Goal: Transaction & Acquisition: Book appointment/travel/reservation

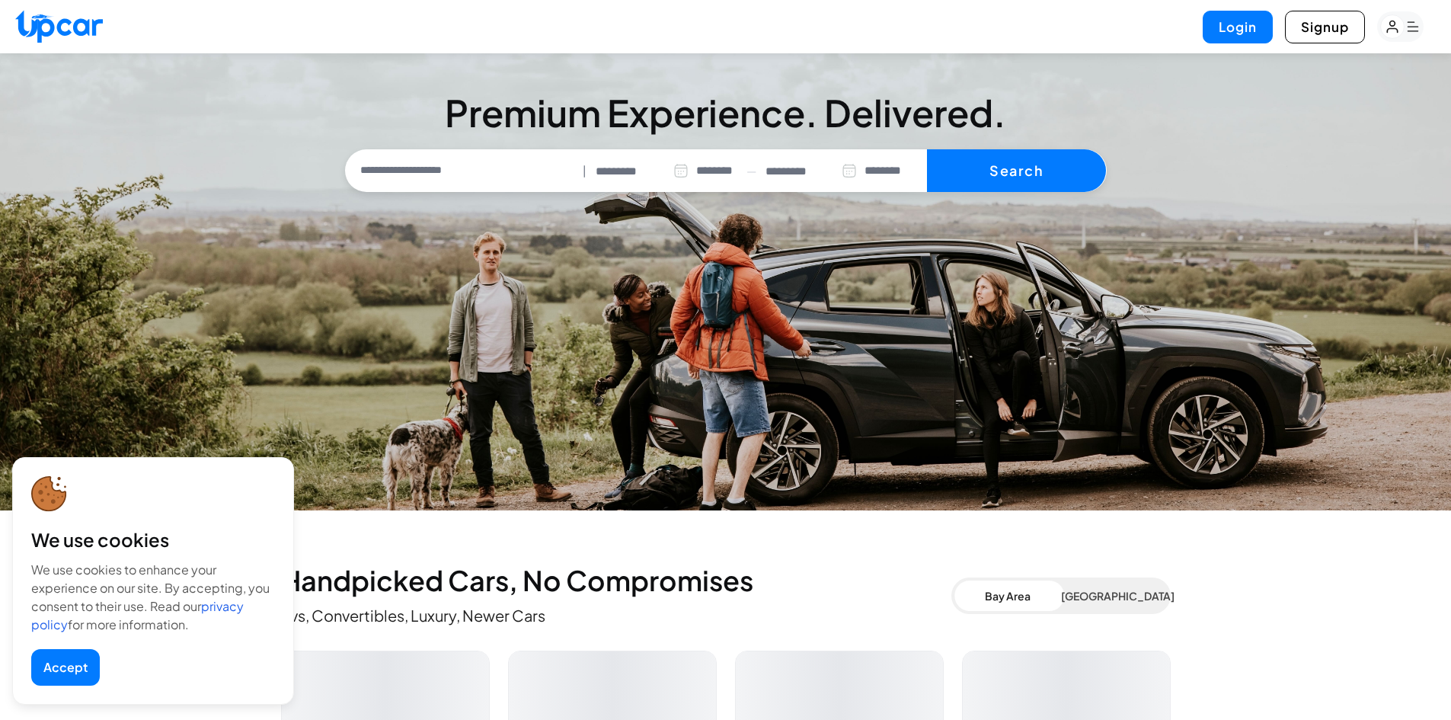
select select "********"
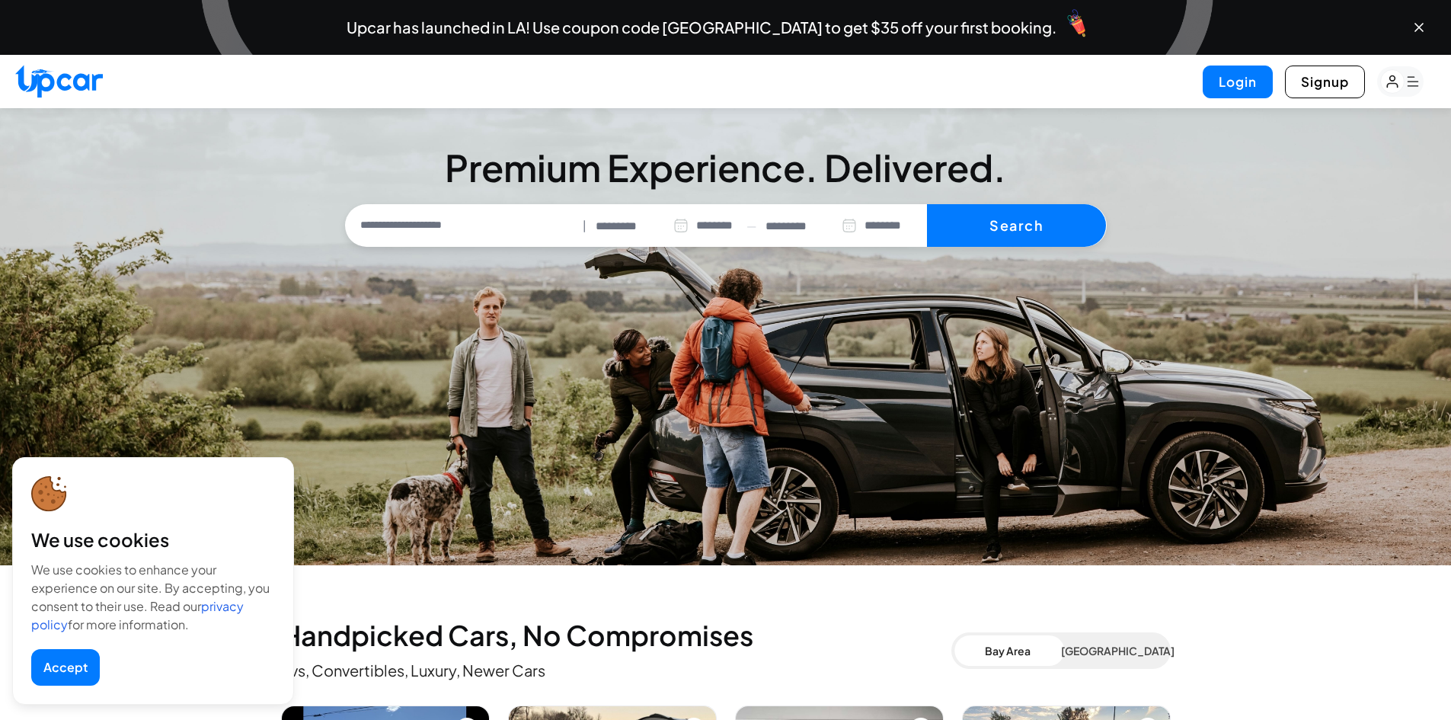
click at [622, 218] on input "*********" at bounding box center [642, 227] width 93 height 18
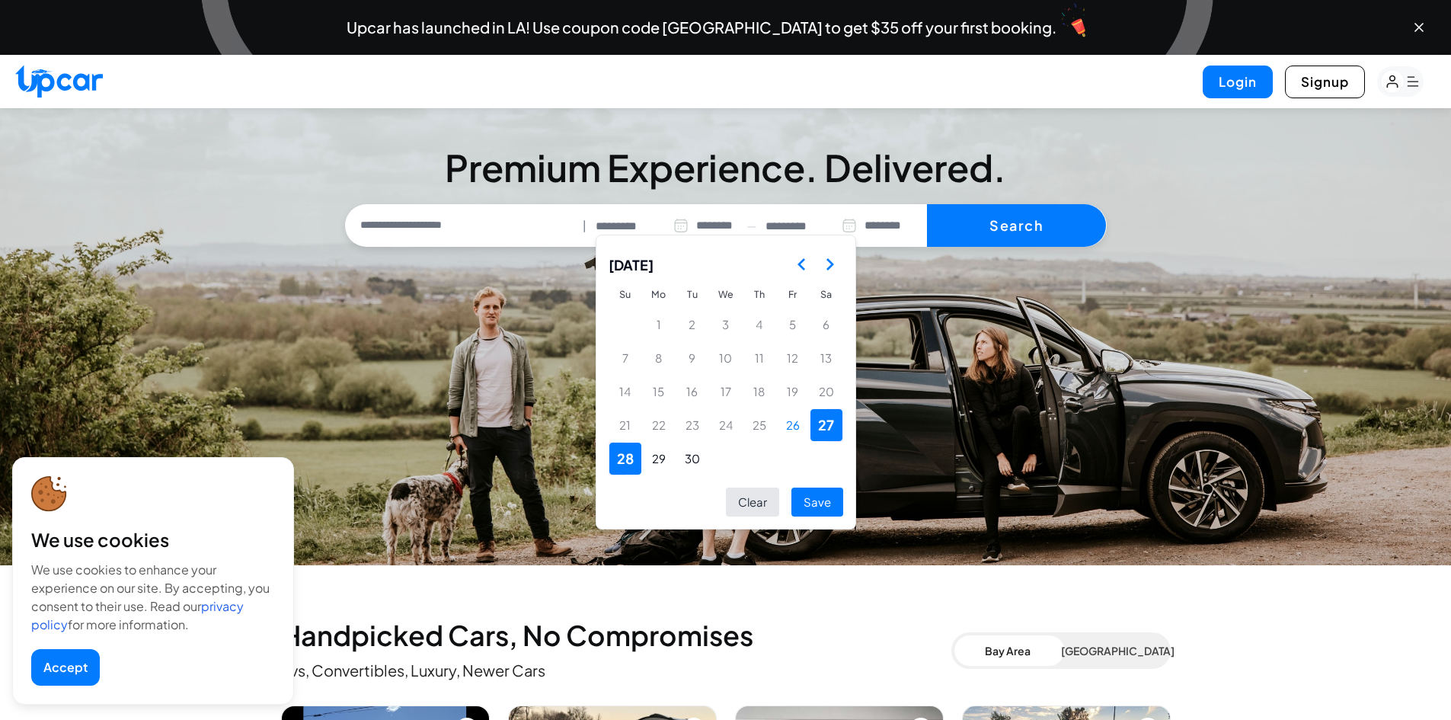
click at [826, 225] on input "*********" at bounding box center [811, 227] width 91 height 18
click at [688, 463] on button "30" at bounding box center [692, 459] width 32 height 32
click at [823, 426] on button "27" at bounding box center [826, 425] width 32 height 32
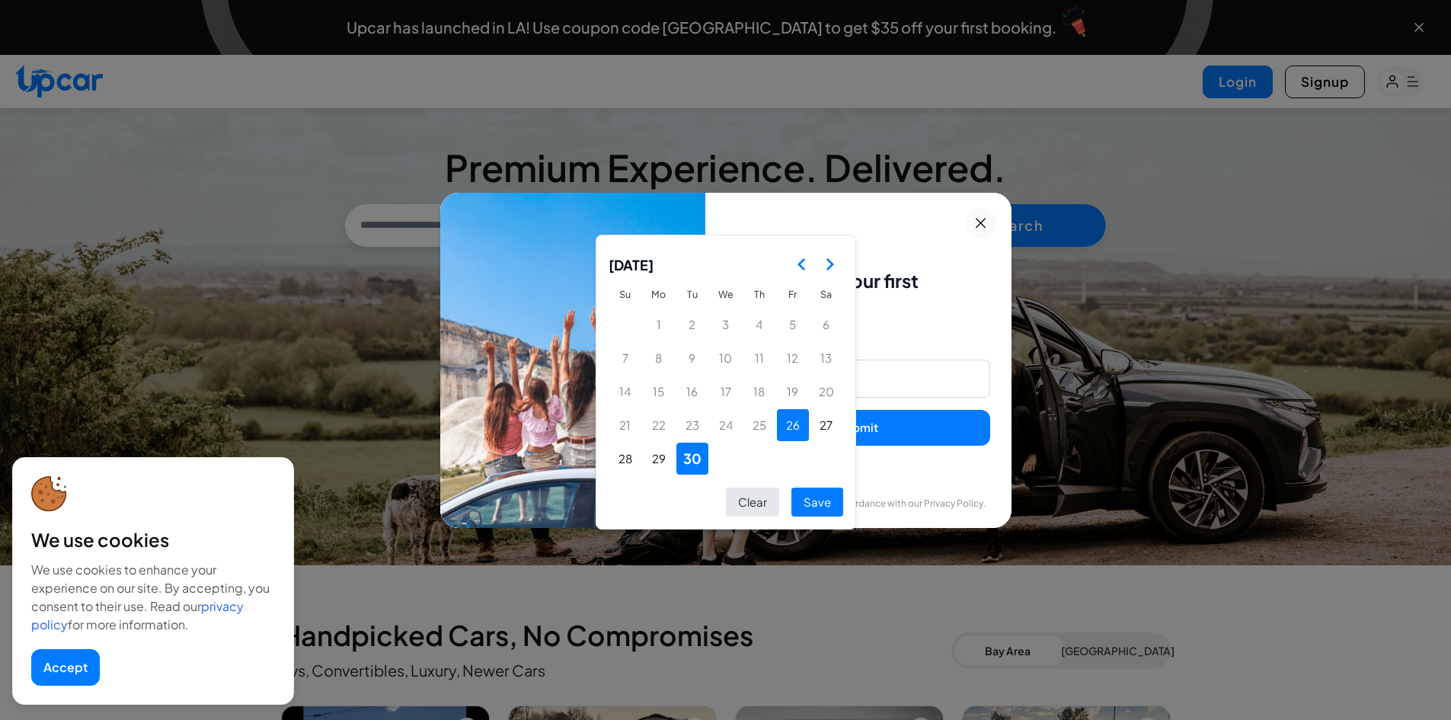
click at [782, 420] on button "26" at bounding box center [793, 425] width 32 height 32
click at [702, 460] on button "30" at bounding box center [692, 459] width 32 height 32
click at [793, 415] on button "26" at bounding box center [793, 425] width 32 height 32
click at [817, 419] on button "27" at bounding box center [826, 425] width 32 height 32
click at [795, 421] on button "26" at bounding box center [793, 425] width 32 height 32
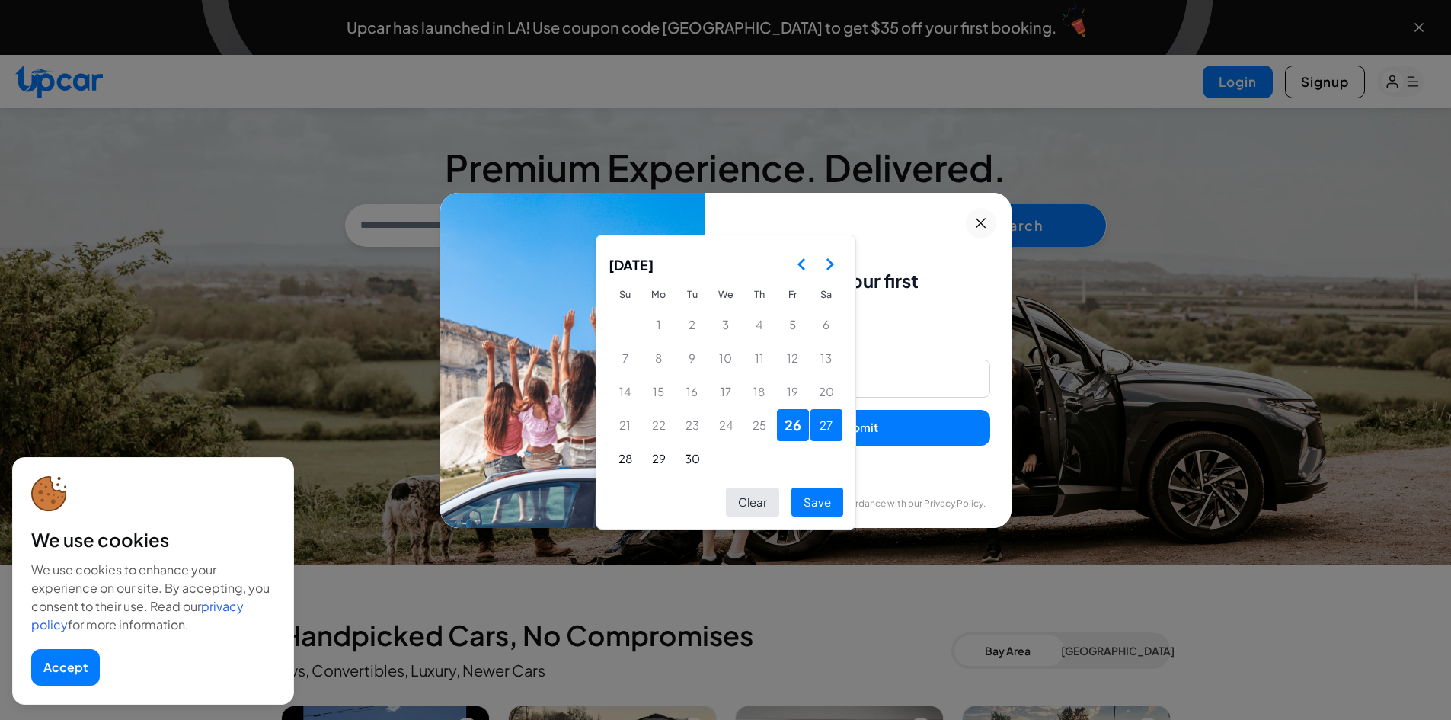
click at [817, 432] on button "27" at bounding box center [826, 425] width 32 height 32
click at [797, 432] on button "26" at bounding box center [793, 425] width 32 height 32
click at [826, 432] on button "27" at bounding box center [826, 425] width 32 height 32
click at [817, 424] on button "27" at bounding box center [826, 425] width 32 height 32
click at [688, 463] on button "30" at bounding box center [692, 459] width 32 height 32
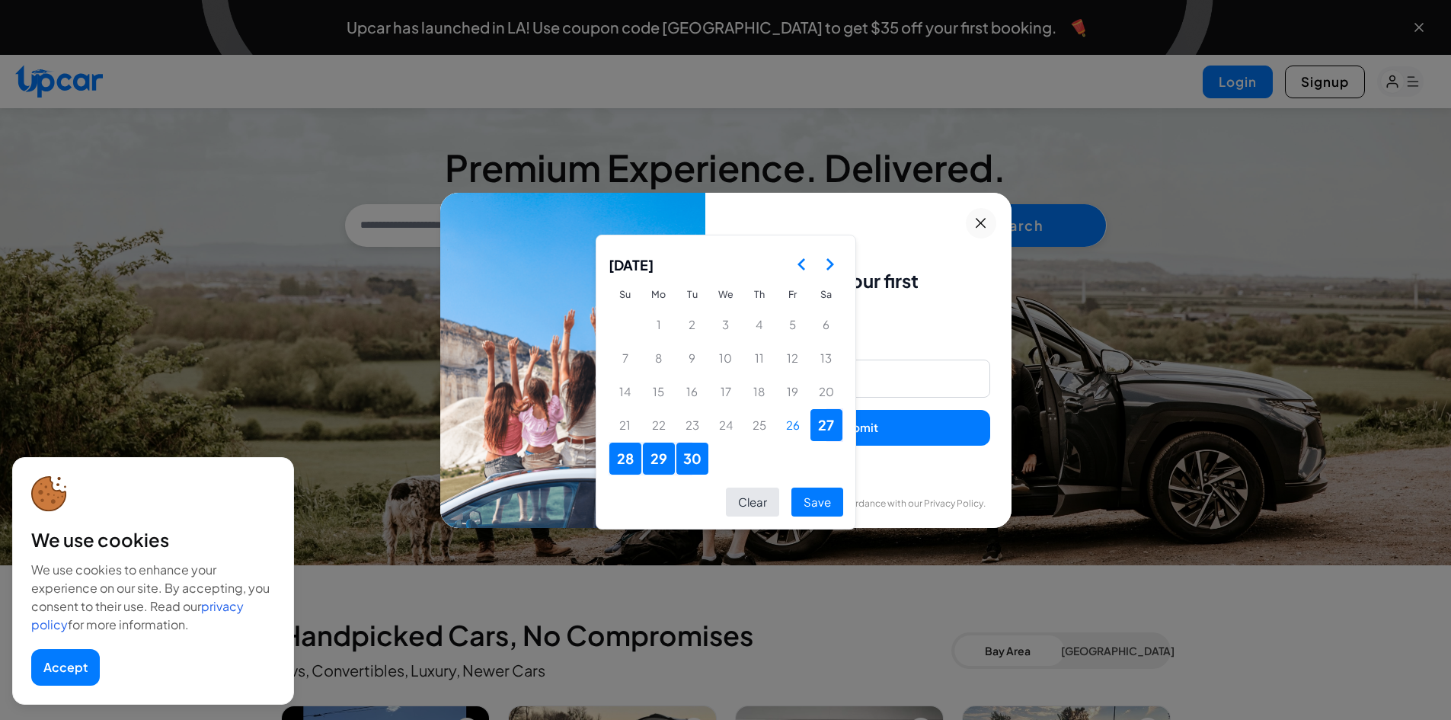
click at [695, 457] on button "30" at bounding box center [692, 459] width 32 height 32
click at [831, 431] on button "27" at bounding box center [826, 425] width 32 height 32
click at [838, 427] on button "27" at bounding box center [826, 425] width 32 height 32
click at [825, 266] on icon "Go to the Next Month" at bounding box center [829, 264] width 18 height 18
click at [793, 264] on icon "Go to the Previous Month" at bounding box center [802, 264] width 18 height 18
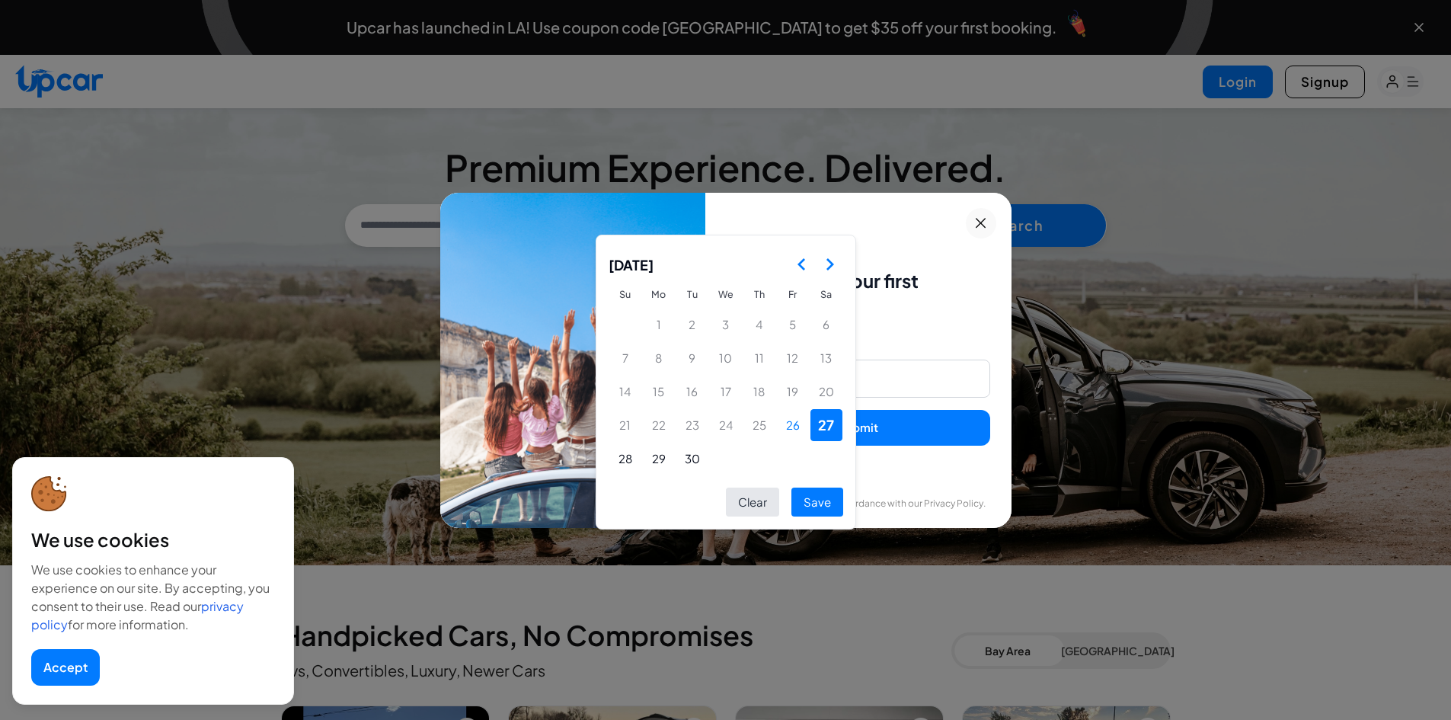
click at [824, 262] on icon "Go to the Next Month" at bounding box center [829, 264] width 18 height 18
click at [820, 319] on button "4" at bounding box center [826, 324] width 32 height 32
click at [834, 497] on button "Save" at bounding box center [817, 502] width 52 height 30
type input "*********"
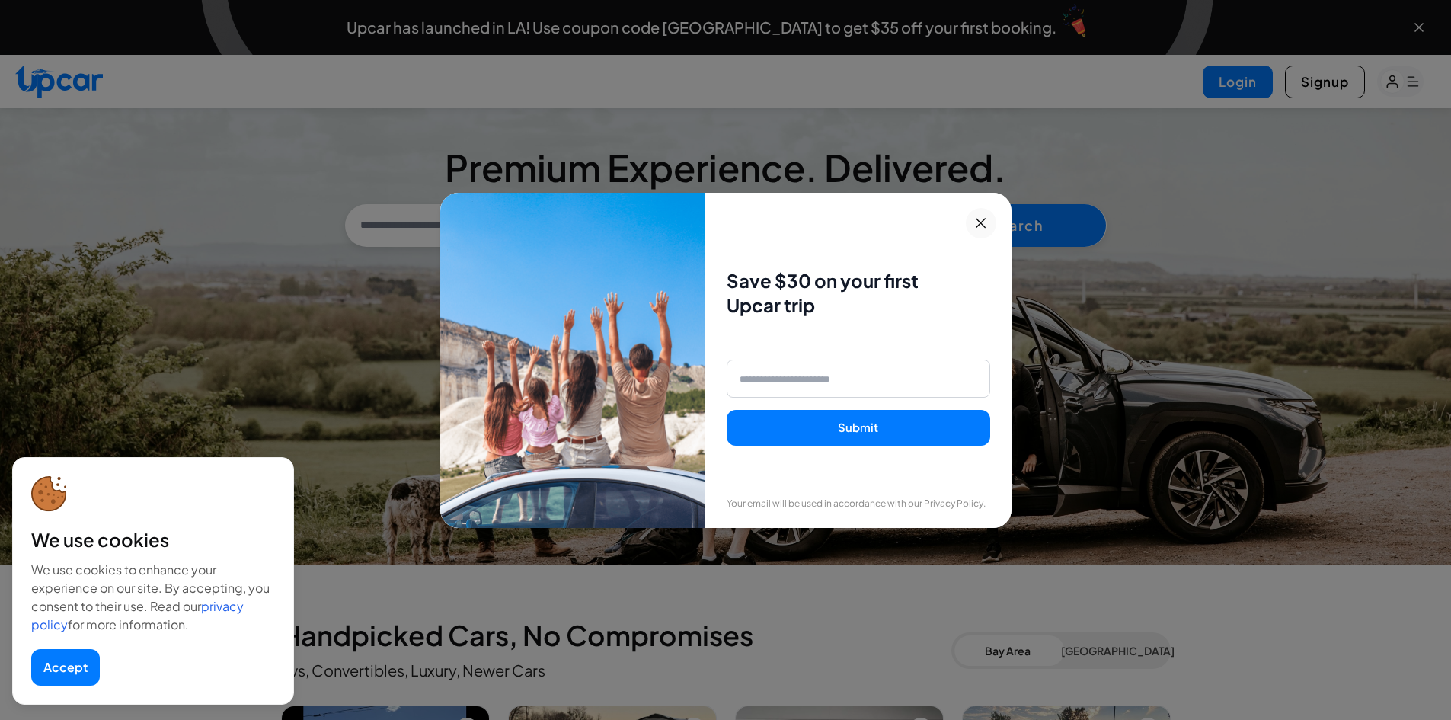
click at [987, 220] on icon at bounding box center [980, 223] width 19 height 18
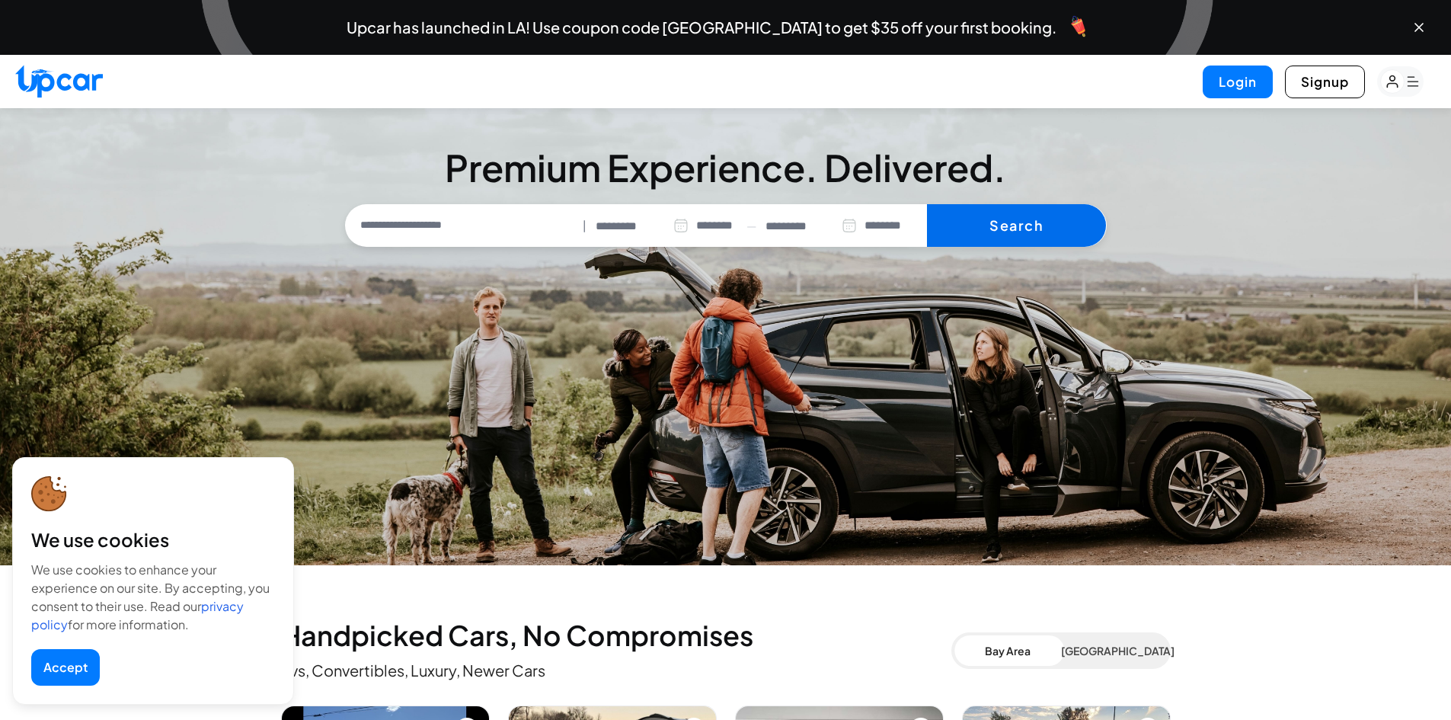
click at [1007, 224] on button "Search" at bounding box center [1016, 225] width 179 height 43
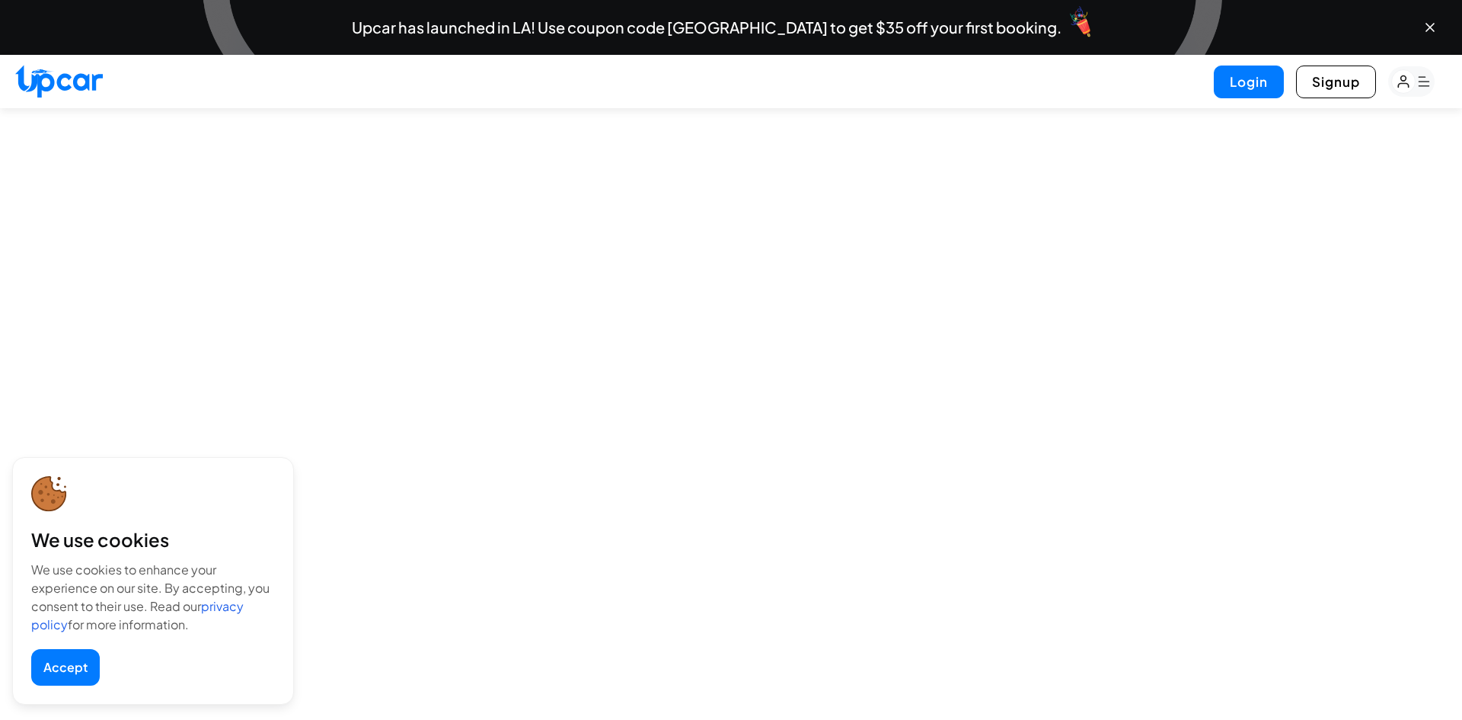
select select "********"
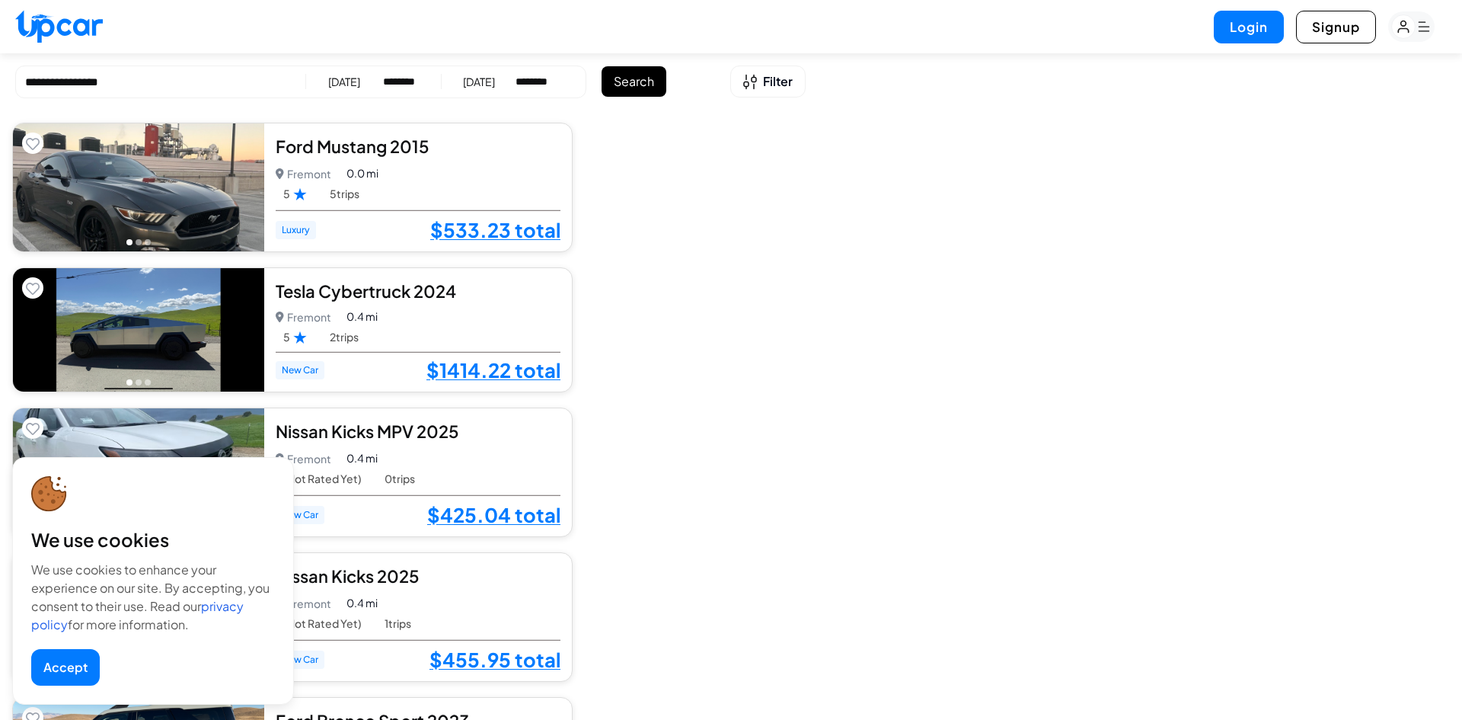
click at [746, 77] on div at bounding box center [1023, 360] width 877 height 720
click at [753, 73] on div at bounding box center [1023, 360] width 877 height 720
click at [50, 669] on button "Accept" at bounding box center [65, 667] width 69 height 37
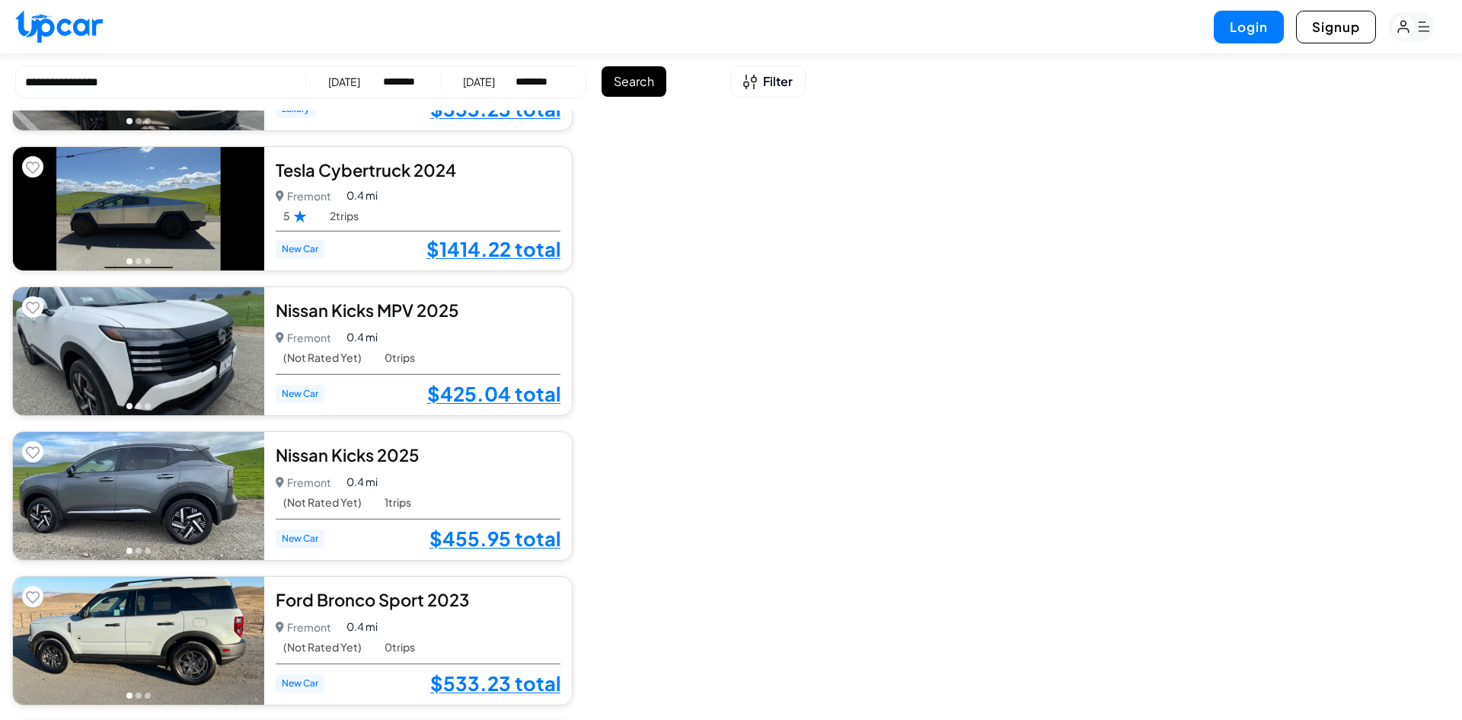
scroll to position [152, 0]
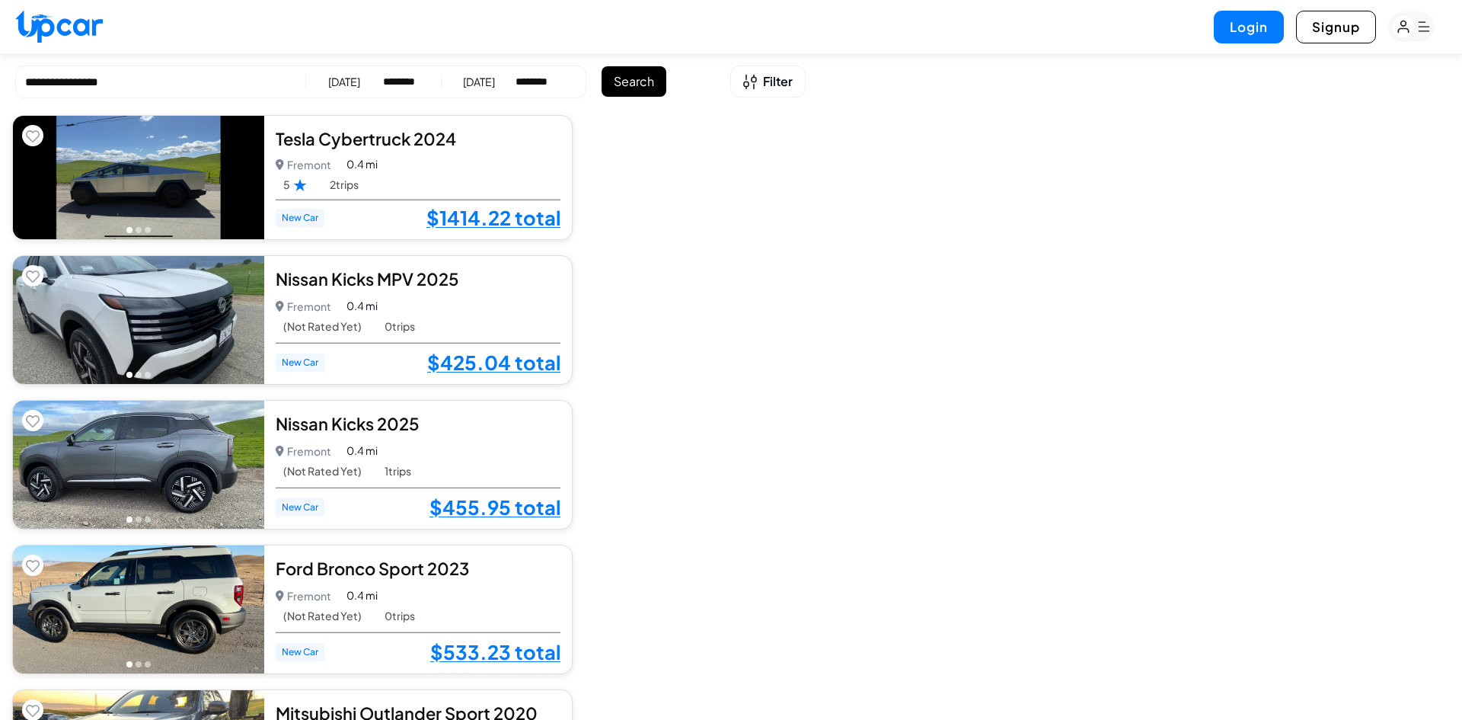
click at [775, 88] on div at bounding box center [1023, 360] width 877 height 720
click at [762, 77] on div at bounding box center [1023, 360] width 877 height 720
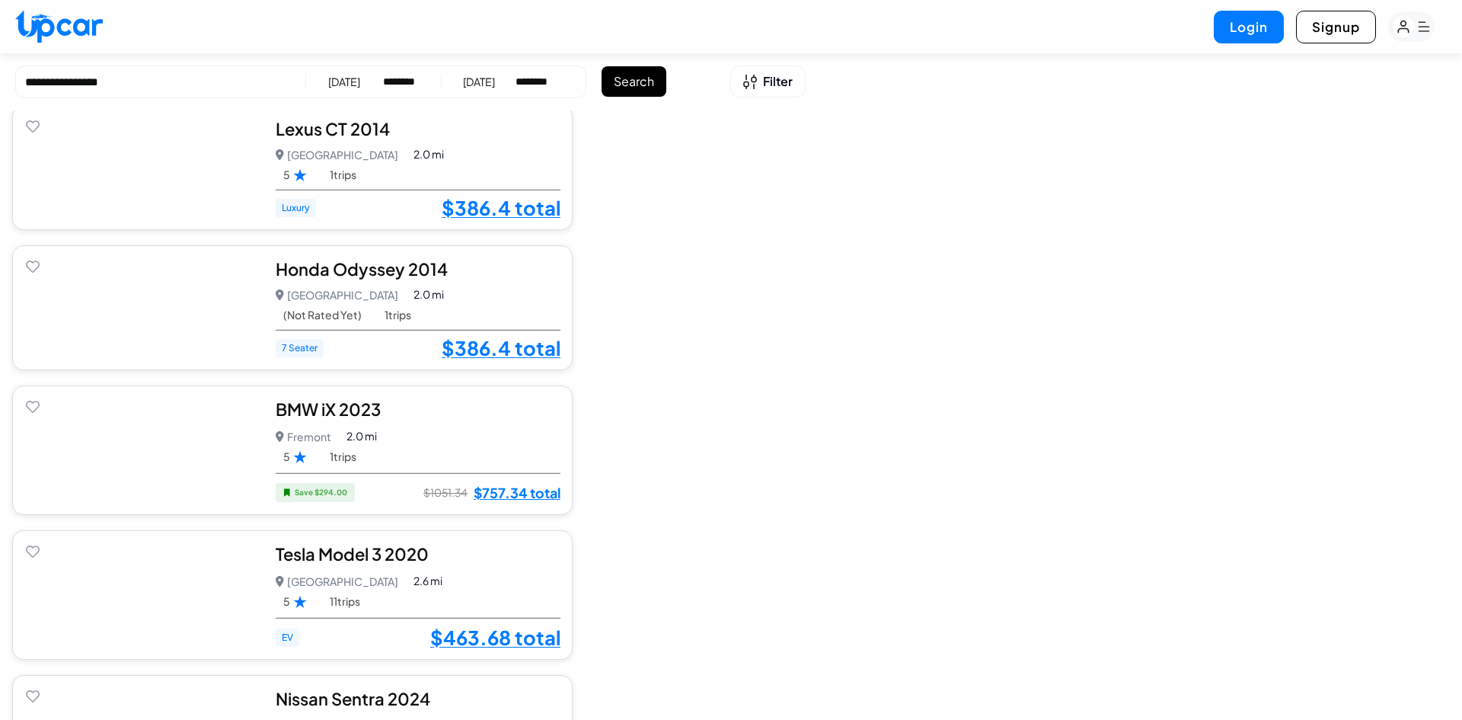
scroll to position [1436, 0]
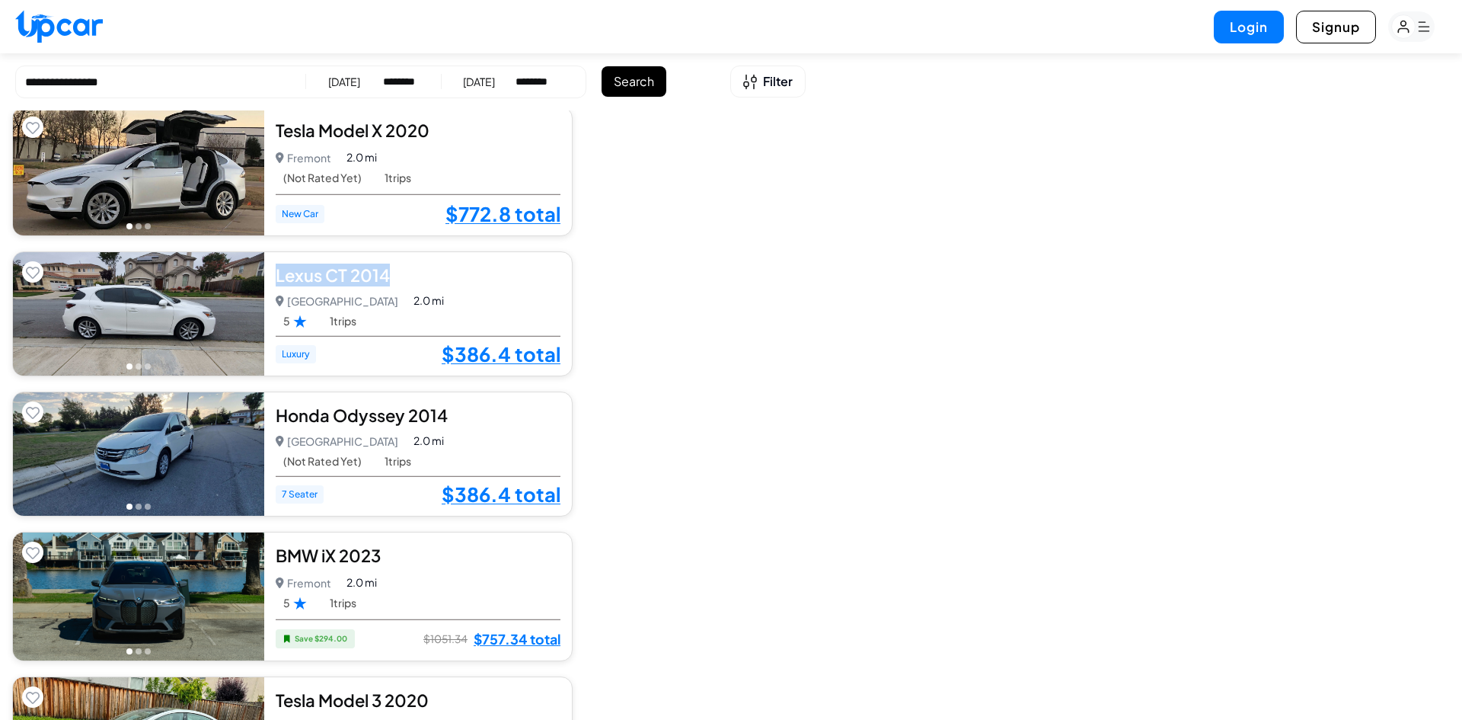
drag, startPoint x: 391, startPoint y: 273, endPoint x: 271, endPoint y: 267, distance: 119.7
click at [276, 267] on div "Lexus CT 2014" at bounding box center [418, 275] width 285 height 23
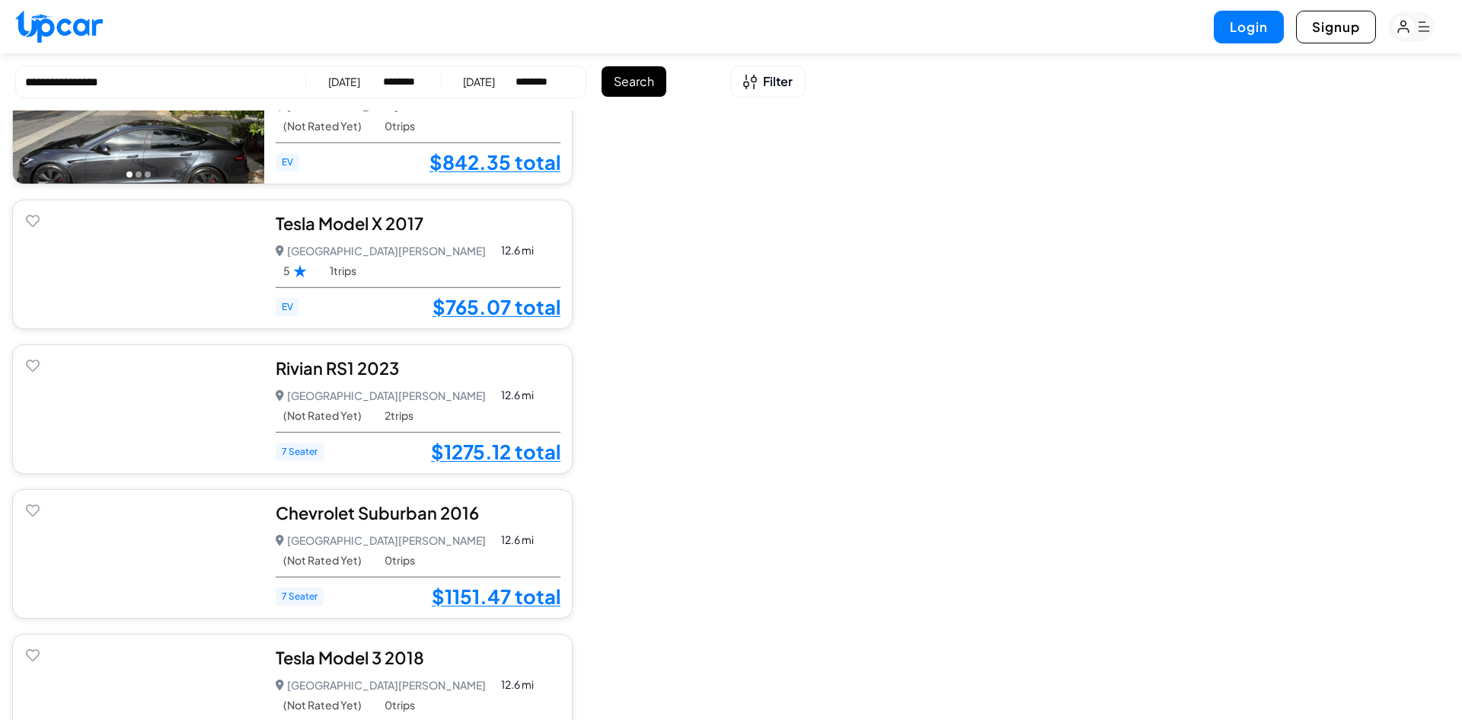
scroll to position [6082, 0]
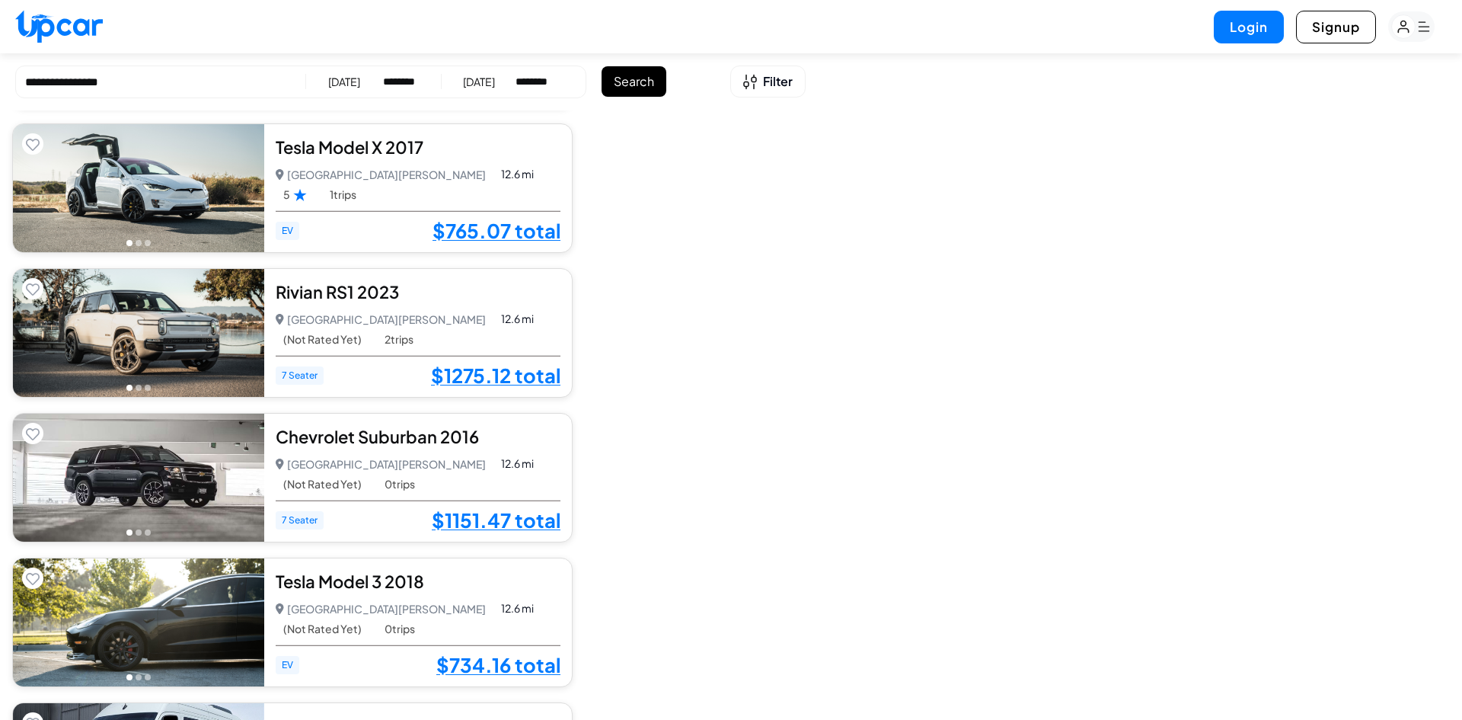
click at [855, 358] on div at bounding box center [1023, 360] width 877 height 720
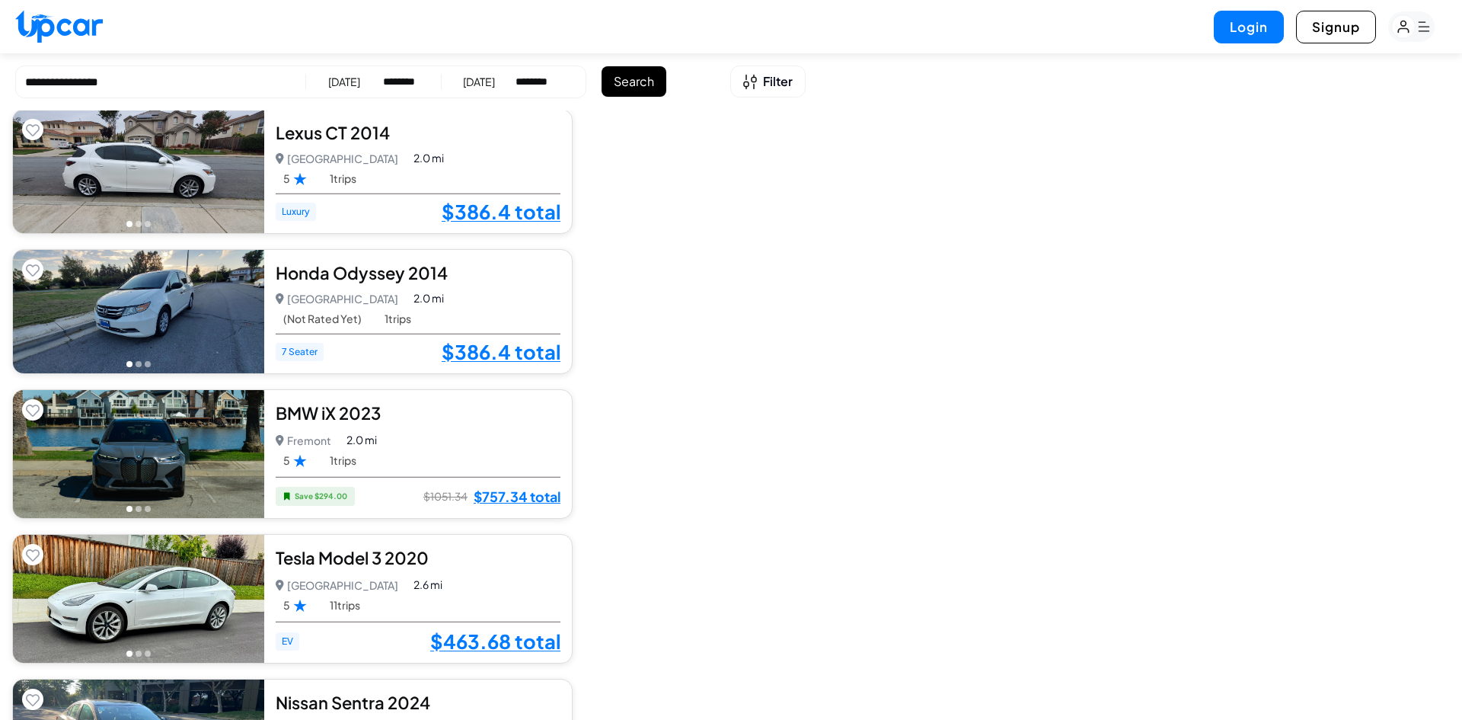
scroll to position [1447, 0]
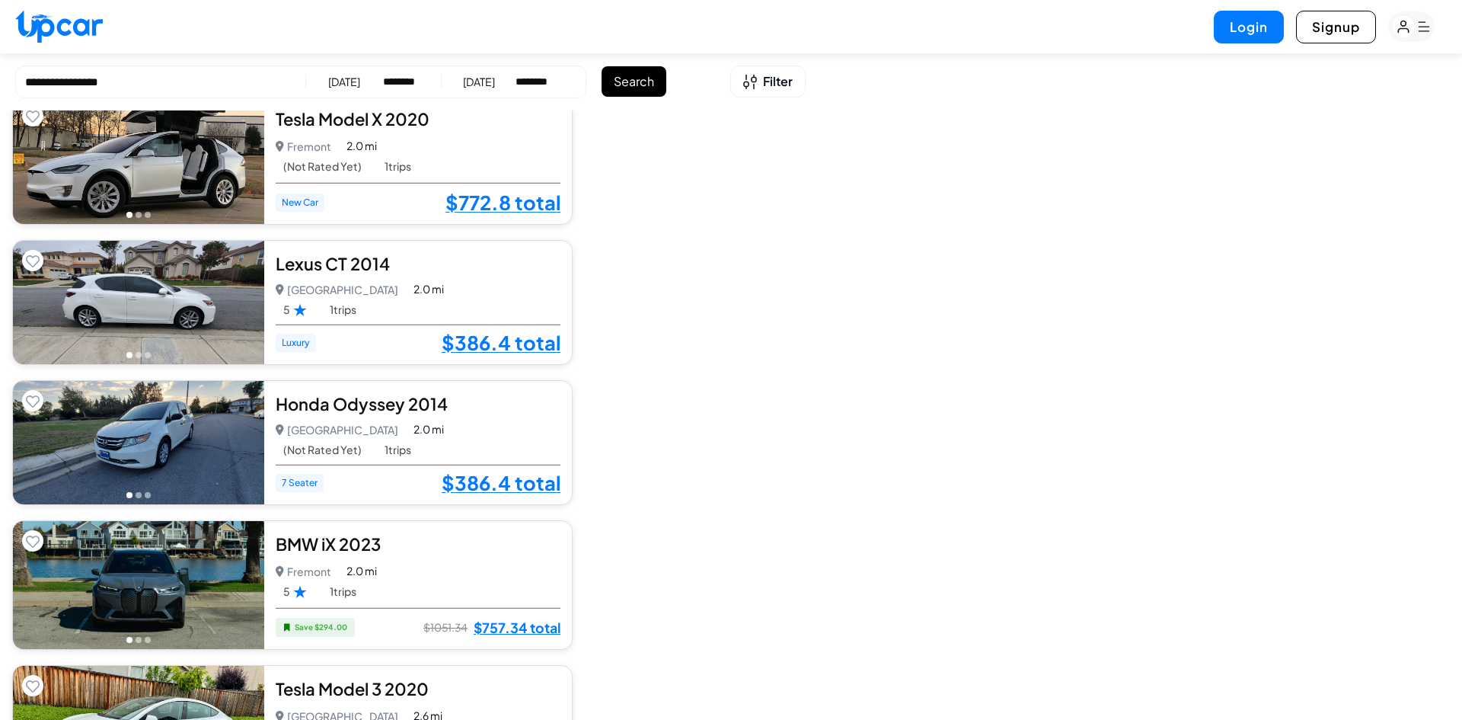
click at [149, 277] on img at bounding box center [138, 302] width 251 height 123
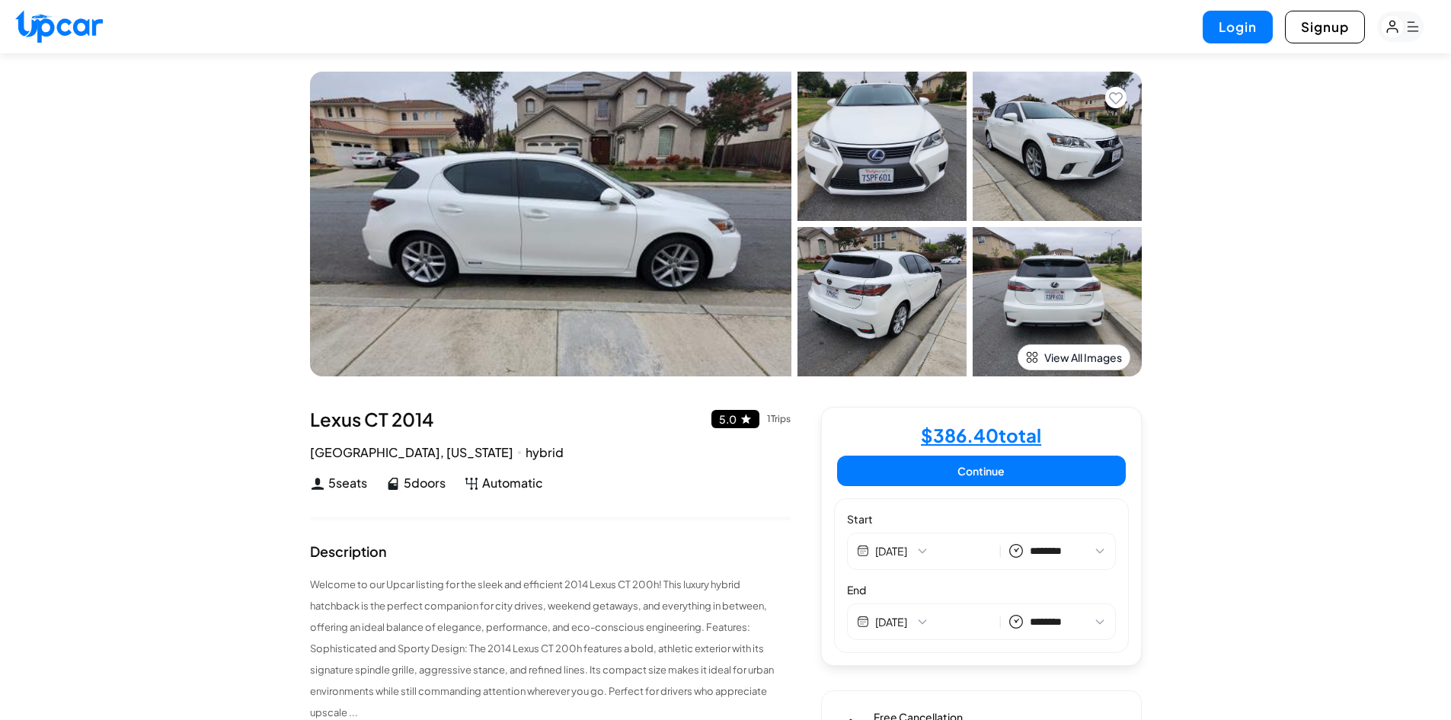
select select "********"
drag, startPoint x: 433, startPoint y: 411, endPoint x: 305, endPoint y: 410, distance: 128.7
click at [305, 410] on div "1 / 10 Lexus CT 2014 5.0 1 Trips Newark, California hybrid 5 seats 5 doors Auto…" at bounding box center [726, 723] width 868 height 1341
copy div "Lexus CT 2014"
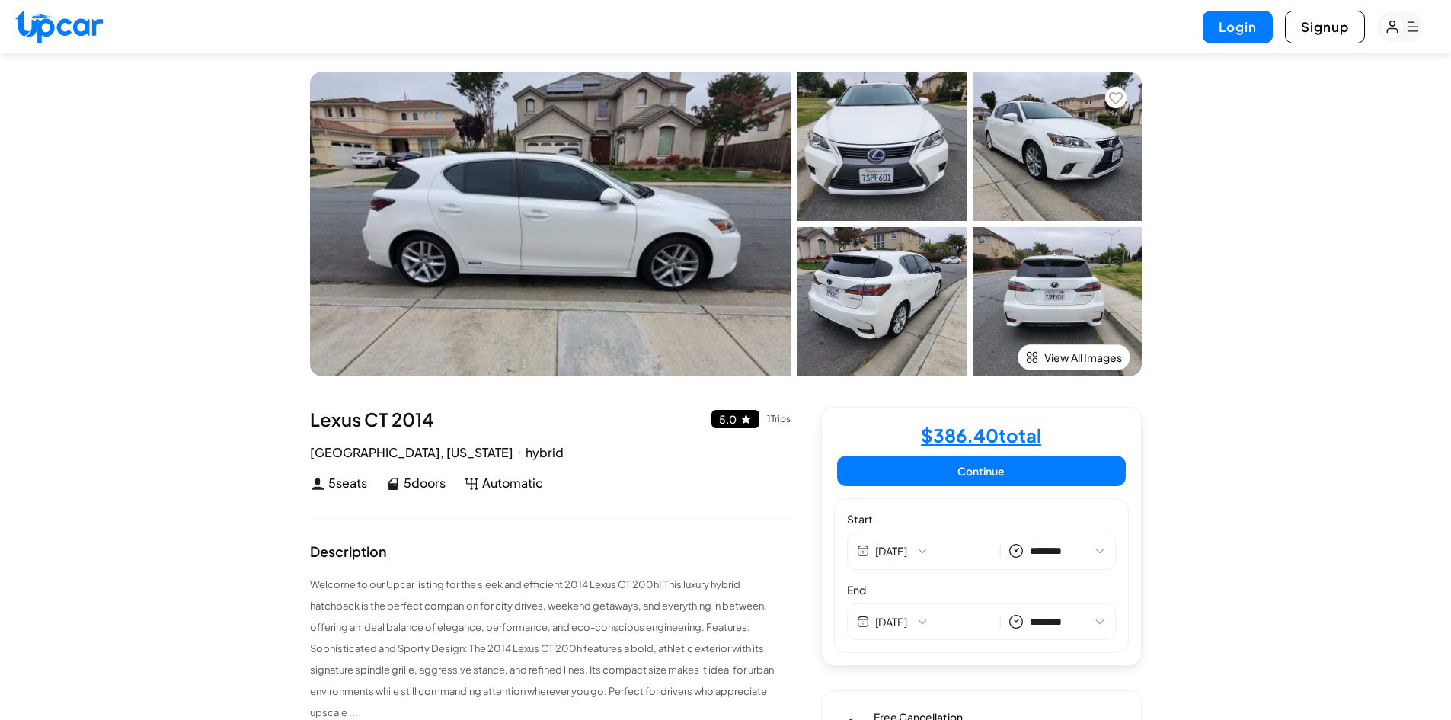
select select "********"
click at [887, 158] on img at bounding box center [882, 146] width 169 height 149
select select "********"
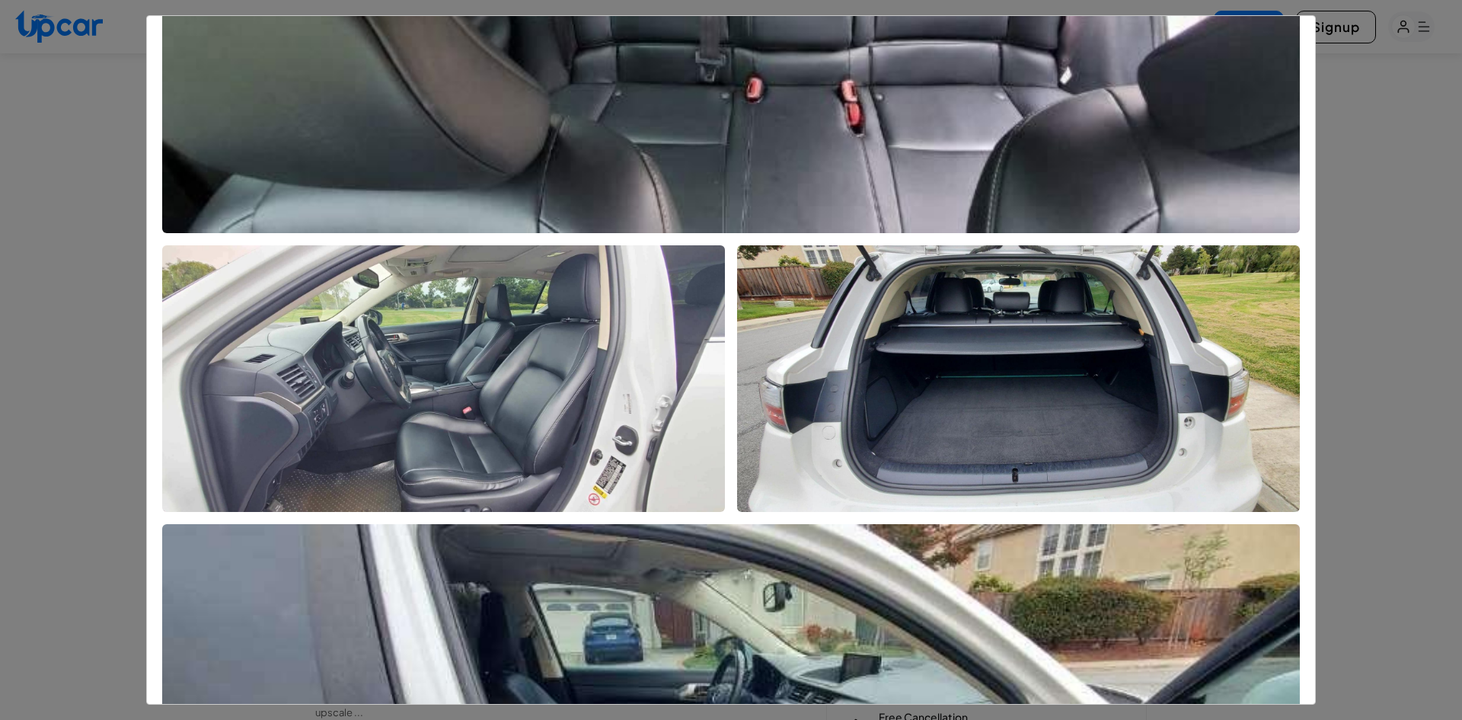
scroll to position [2003, 0]
